Goal: Information Seeking & Learning: Learn about a topic

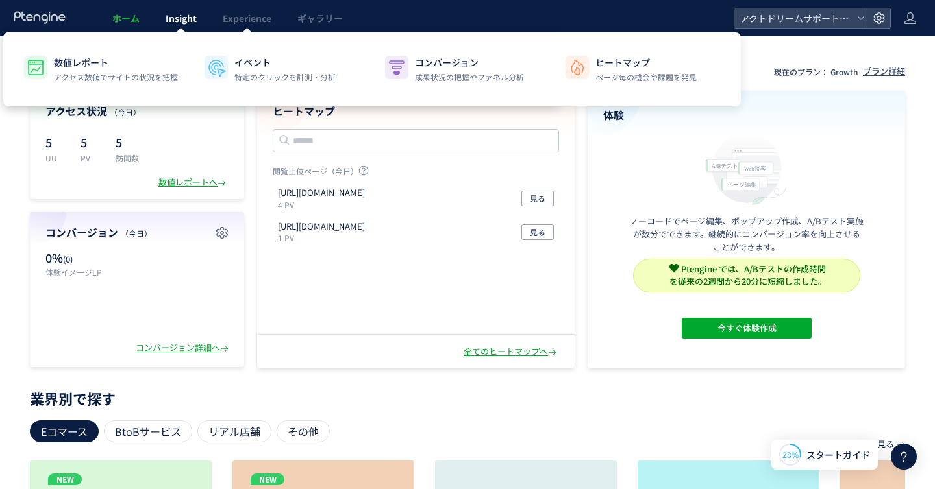
click at [170, 21] on span "Insight" at bounding box center [181, 18] width 31 height 13
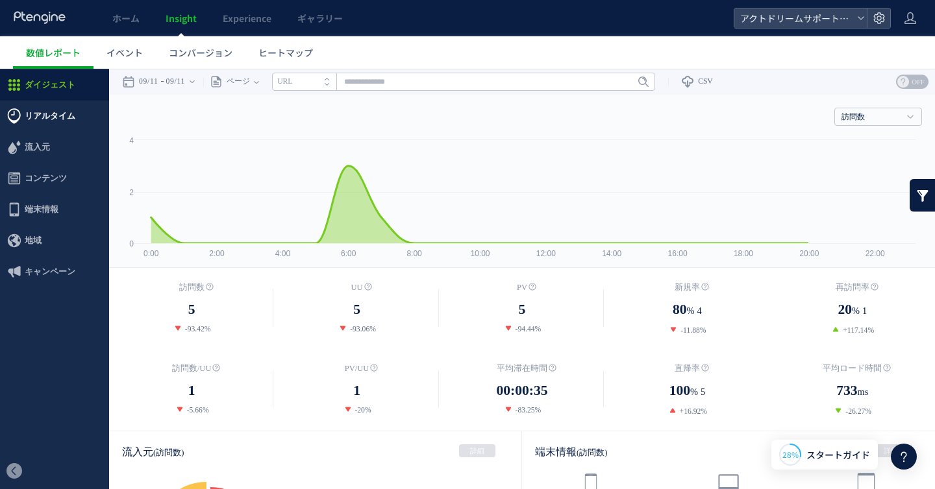
click at [55, 120] on span "リアルタイム" at bounding box center [50, 116] width 51 height 31
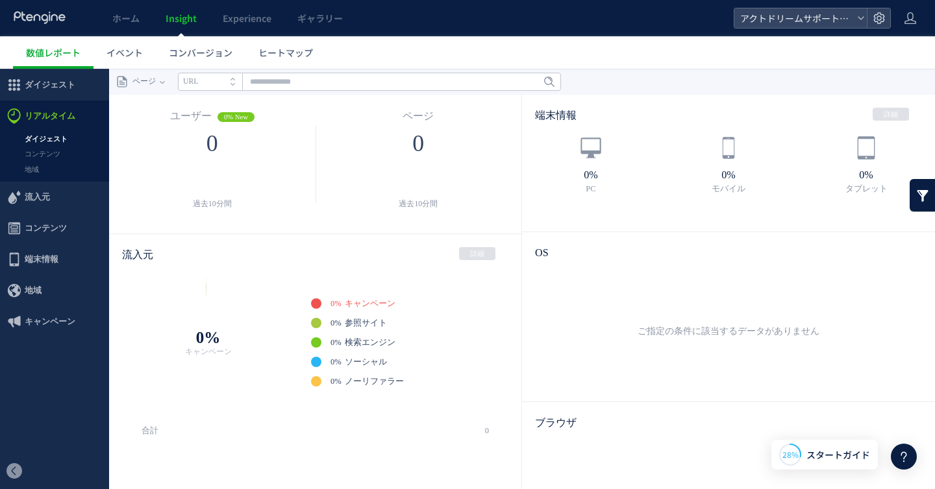
click at [47, 139] on link "ダイジェスト" at bounding box center [54, 139] width 109 height 15
click at [133, 26] on link "ホーム" at bounding box center [125, 18] width 53 height 36
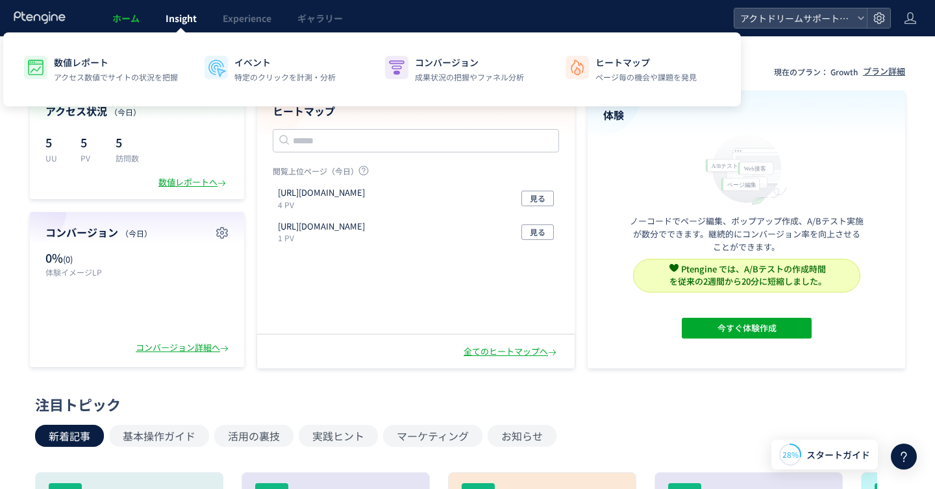
click at [173, 17] on span "Insight" at bounding box center [181, 18] width 31 height 13
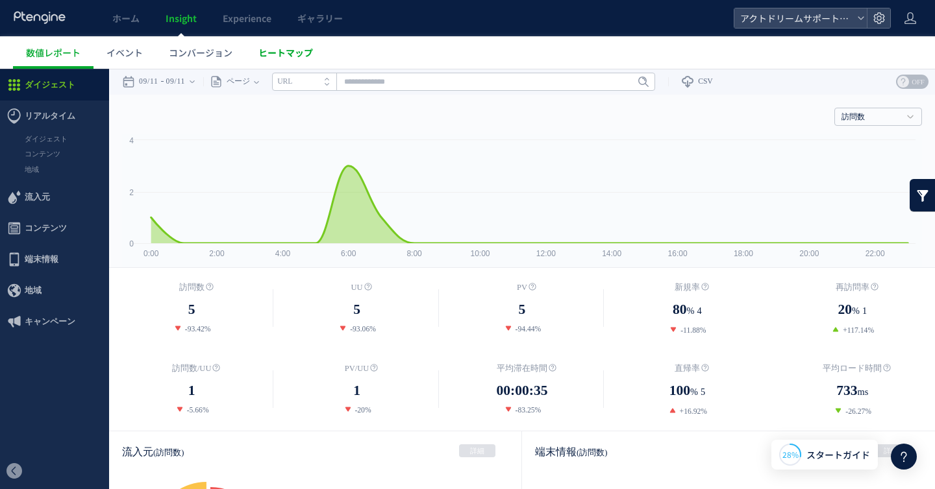
click at [287, 49] on span "ヒートマップ" at bounding box center [285, 52] width 55 height 13
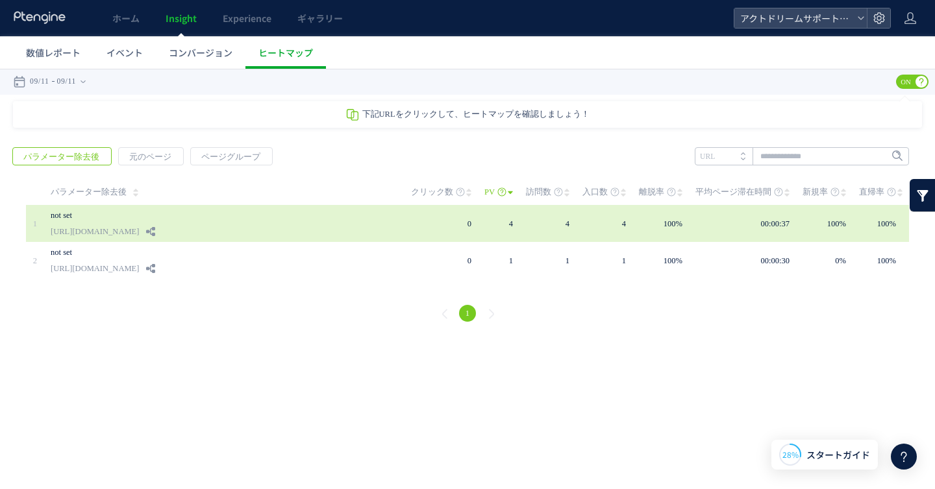
click at [121, 236] on link "[URL][DOMAIN_NAME]" at bounding box center [95, 232] width 88 height 16
